Goal: Check status

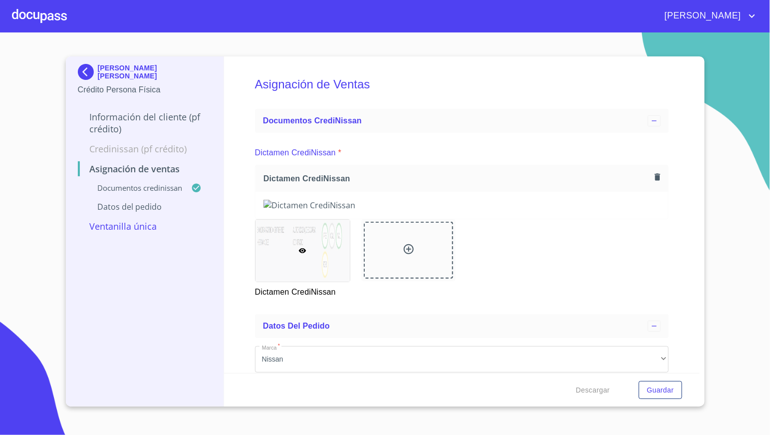
click at [89, 71] on img at bounding box center [88, 72] width 20 height 16
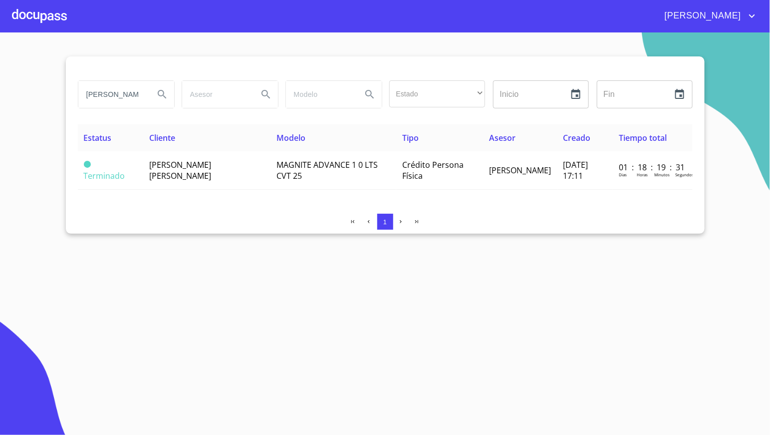
click at [142, 94] on input "[PERSON_NAME]" at bounding box center [112, 94] width 68 height 27
click at [195, 247] on section "Estado ​ ​ Inicio ​ Fin ​ Estatus Cliente Modelo Tipo Asesor Creado Tiempo tota…" at bounding box center [385, 233] width 770 height 402
click at [42, 188] on section "Estado ​ ​ Inicio ​ Fin ​ Estatus Cliente Modelo Tipo Asesor Creado Tiempo tota…" at bounding box center [385, 233] width 770 height 402
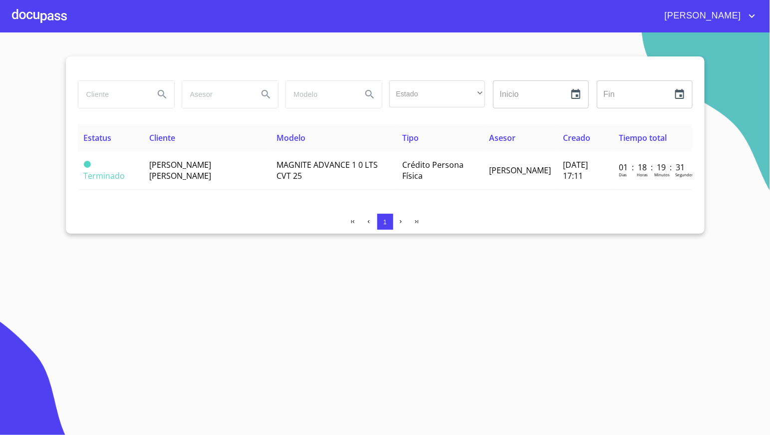
click at [164, 97] on icon "Search" at bounding box center [162, 94] width 12 height 12
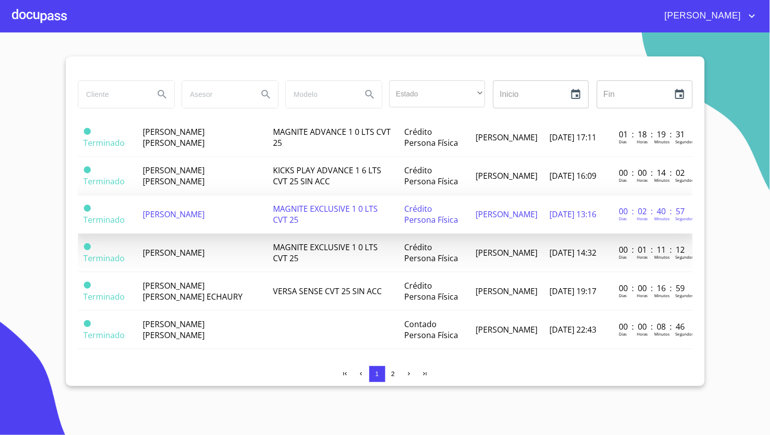
scroll to position [374, 0]
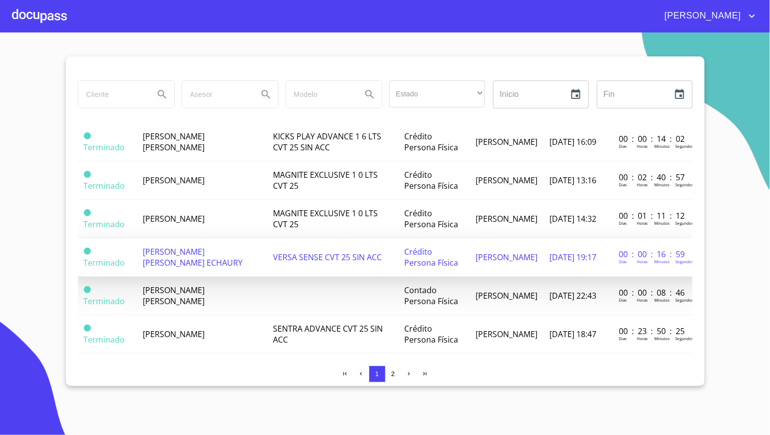
click at [213, 252] on td "[PERSON_NAME] [PERSON_NAME] ECHAURY" at bounding box center [202, 257] width 130 height 38
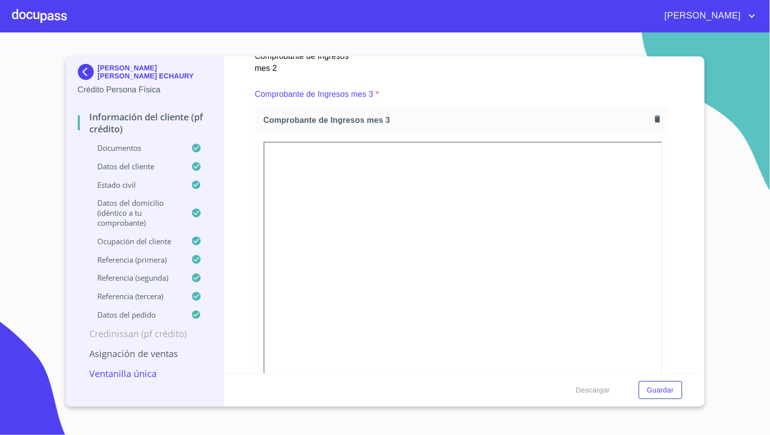
scroll to position [1871, 0]
